Goal: Check status: Check status

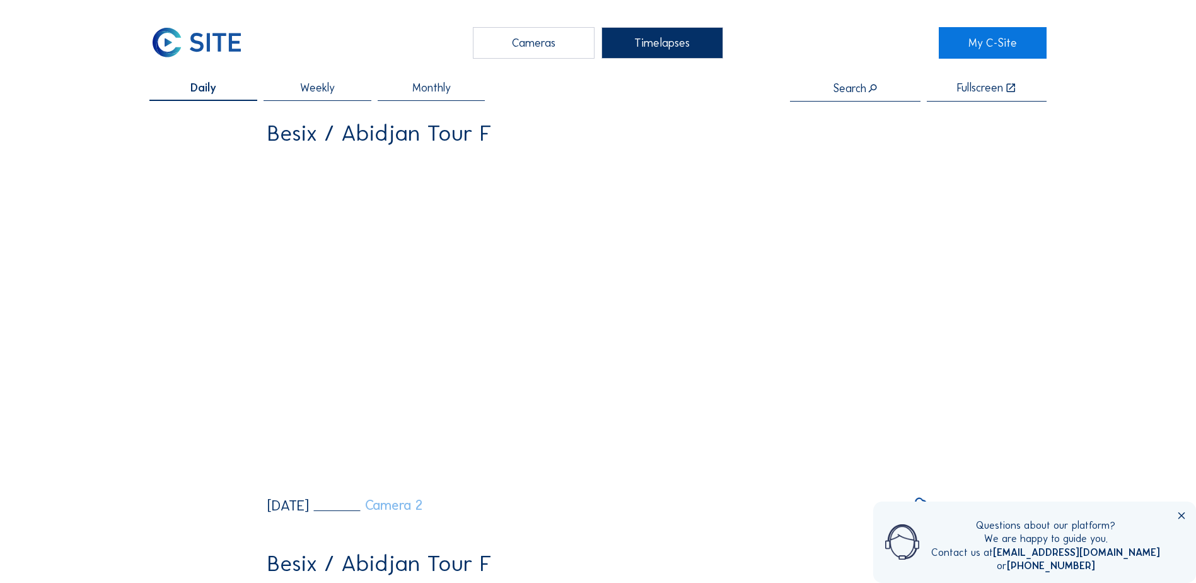
click at [423, 257] on link "Camera 2" at bounding box center [368, 505] width 109 height 14
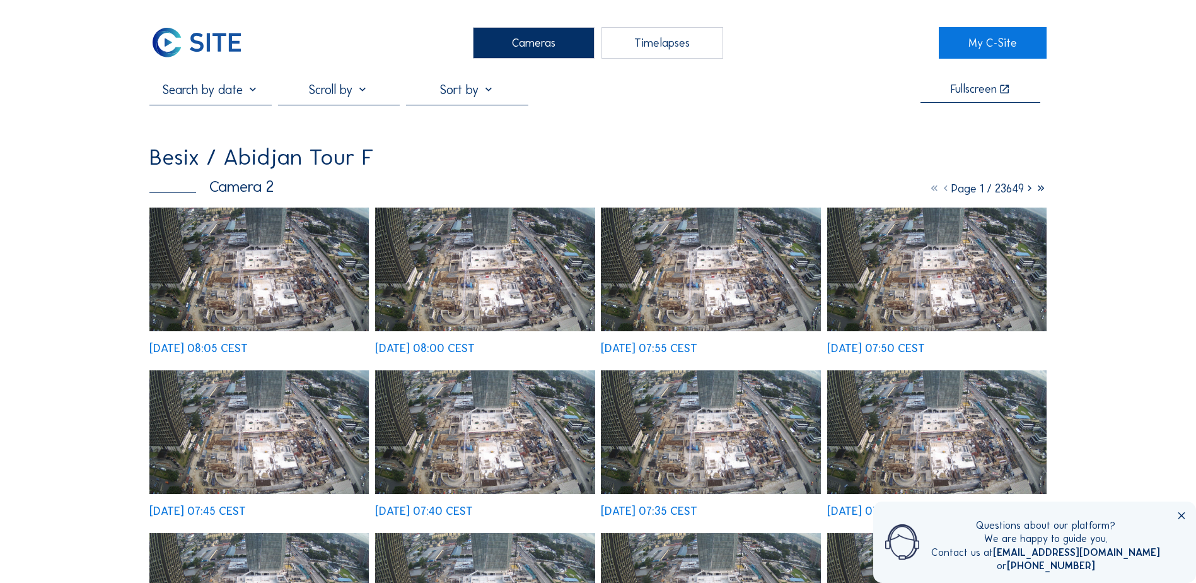
click at [248, 257] on div "[DATE] 08:05 CEST" at bounding box center [198, 347] width 98 height 11
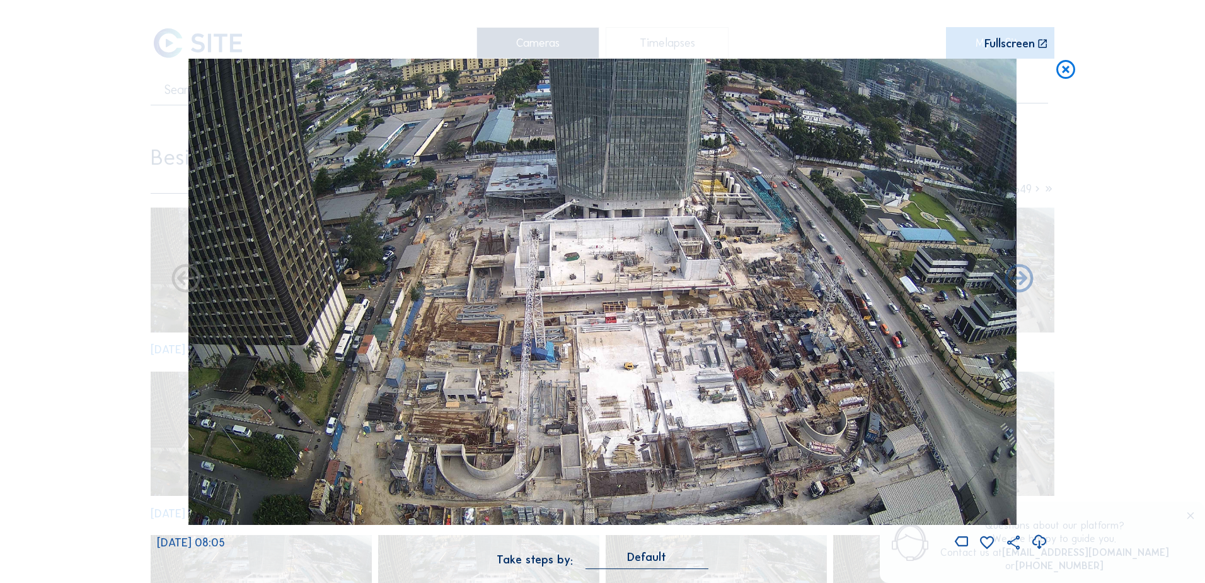
click at [751, 257] on icon at bounding box center [1039, 541] width 17 height 21
click at [751, 175] on div "Scroll to travel through time | Press 'Alt' Button + Scroll to Zoom | Click and…" at bounding box center [602, 291] width 1205 height 583
click at [164, 257] on div "[DATE] 08:05" at bounding box center [602, 305] width 891 height 492
click at [199, 257] on icon at bounding box center [186, 279] width 34 height 34
click at [751, 257] on icon at bounding box center [1019, 279] width 34 height 34
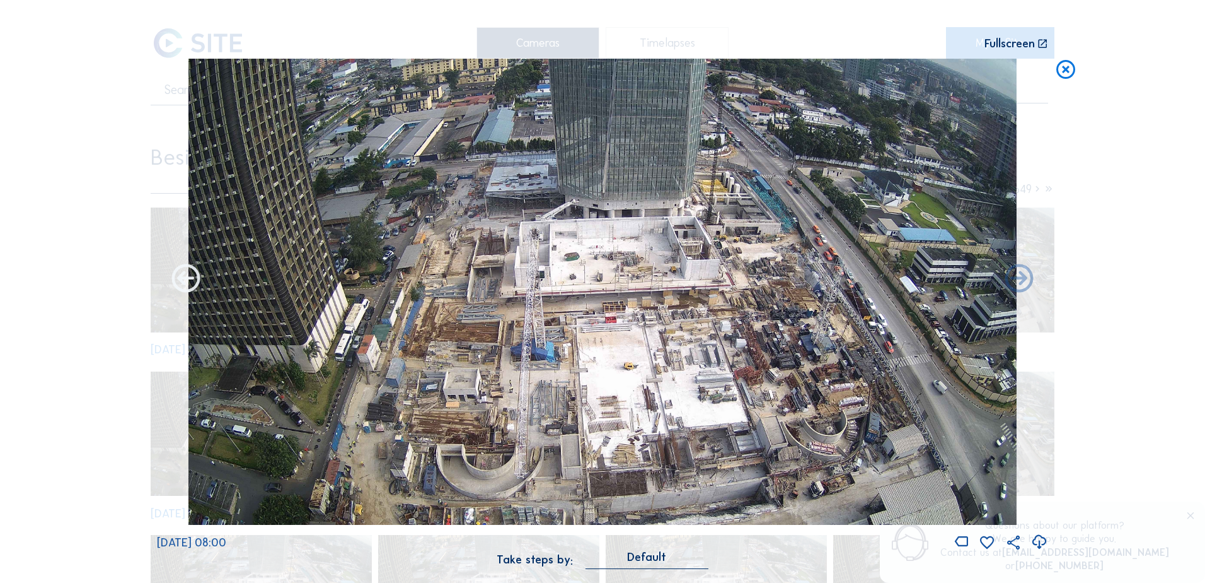
click at [178, 257] on icon at bounding box center [186, 279] width 34 height 34
click at [194, 257] on icon at bounding box center [186, 279] width 34 height 34
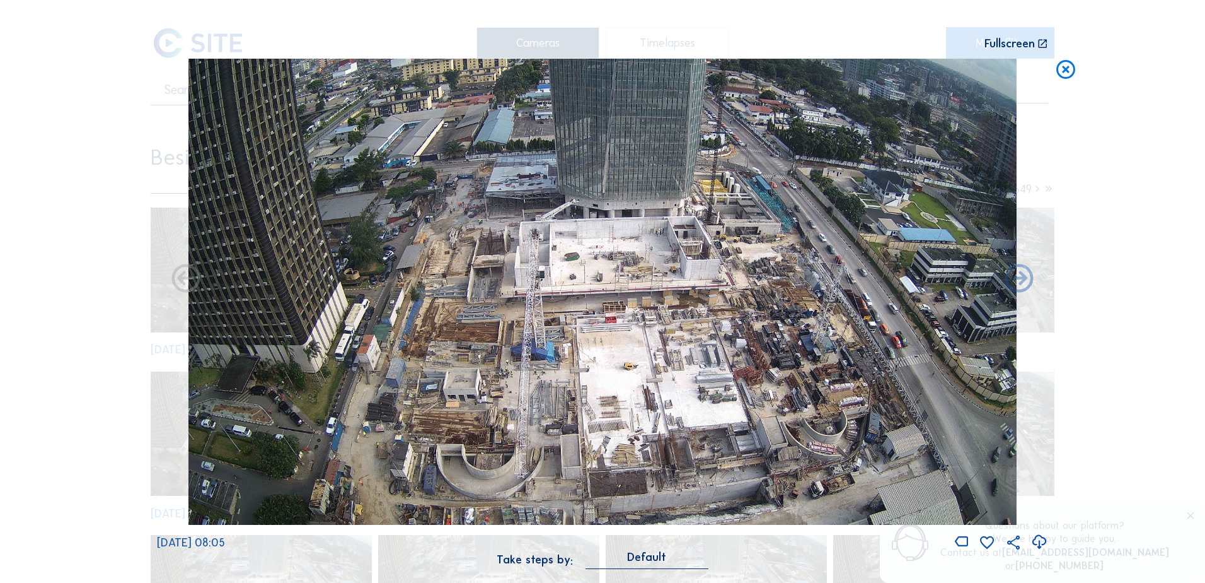
click at [194, 257] on icon at bounding box center [186, 279] width 34 height 34
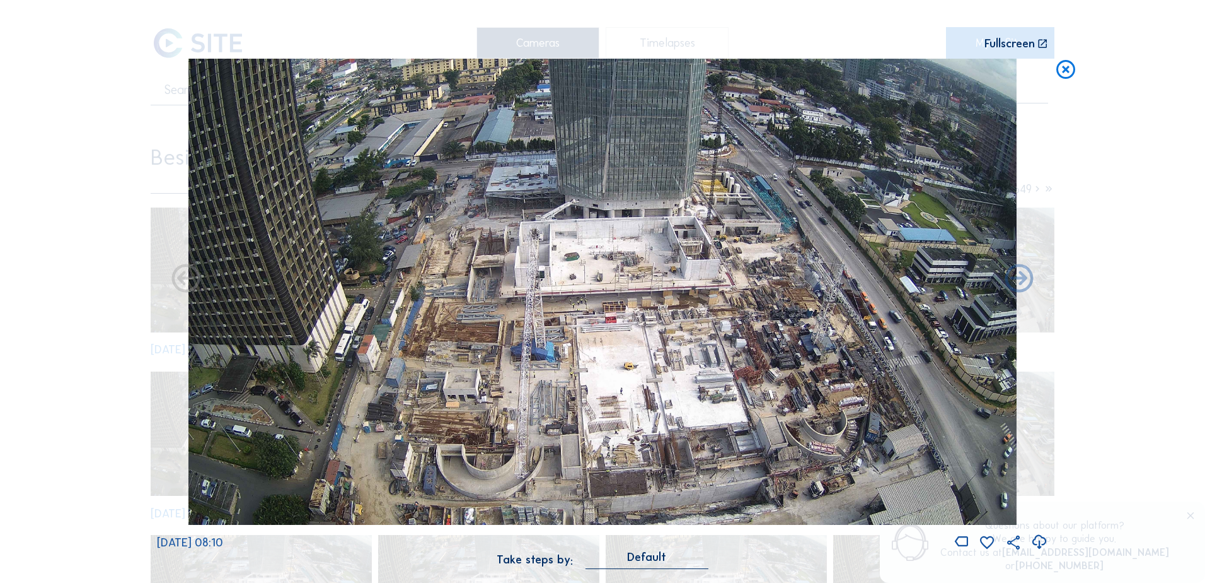
click at [751, 257] on icon at bounding box center [1039, 541] width 17 height 21
